Goal: Check status

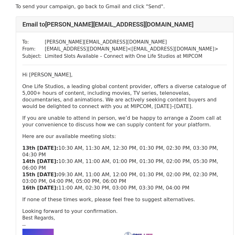
scroll to position [63, 0]
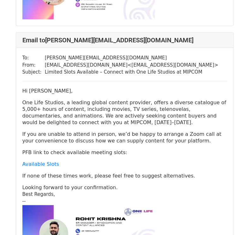
scroll to position [221, 0]
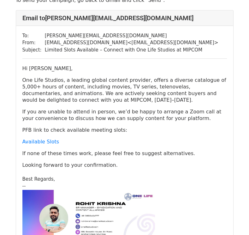
scroll to position [32, 0]
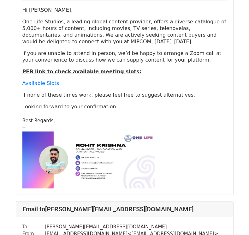
scroll to position [347, 0]
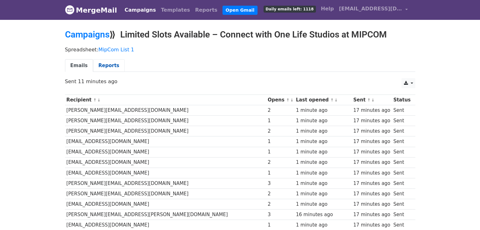
click at [104, 67] on link "Reports" at bounding box center [109, 65] width 32 height 13
